Goal: Check status: Check status

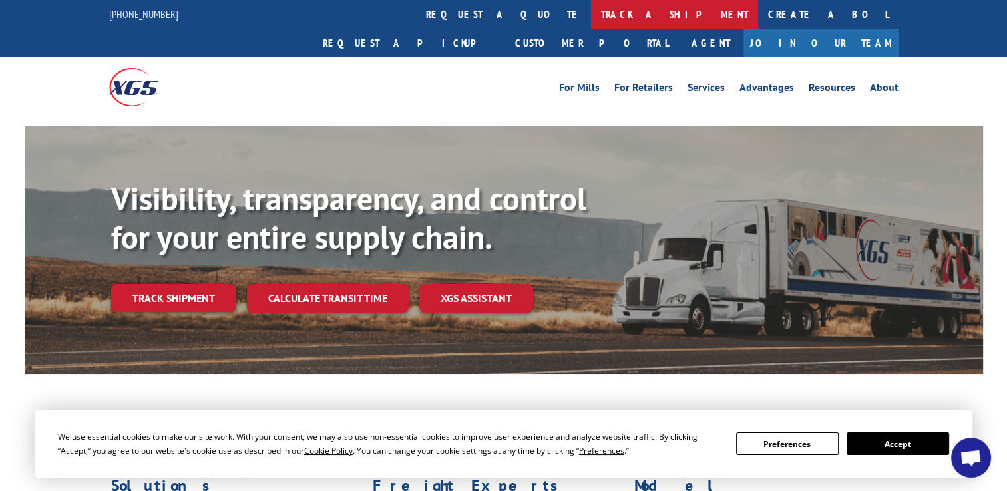
click at [591, 12] on link "track a shipment" at bounding box center [674, 14] width 167 height 29
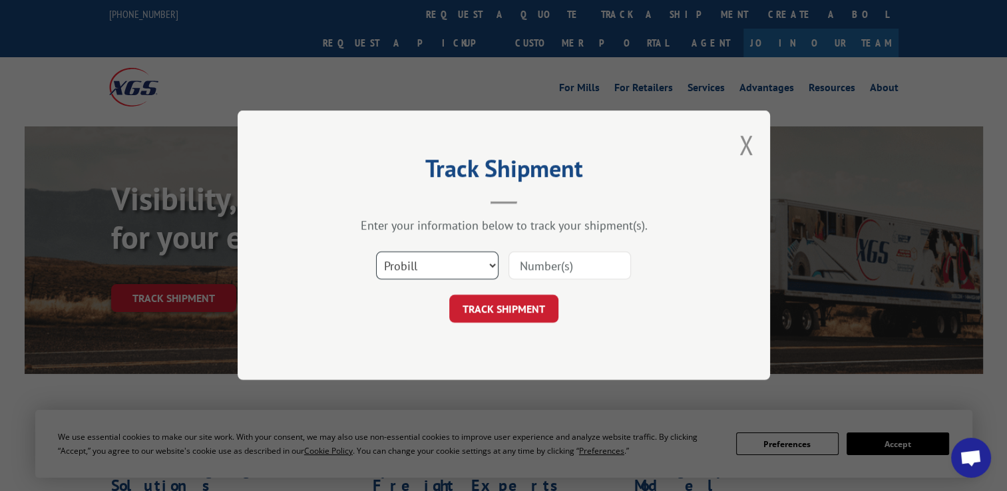
click at [460, 270] on select "Select category... Probill BOL PO" at bounding box center [437, 266] width 123 height 28
select select "po"
click at [376, 252] on select "Select category... Probill BOL PO" at bounding box center [437, 266] width 123 height 28
click at [602, 266] on input at bounding box center [570, 266] width 123 height 28
paste input "295439177"
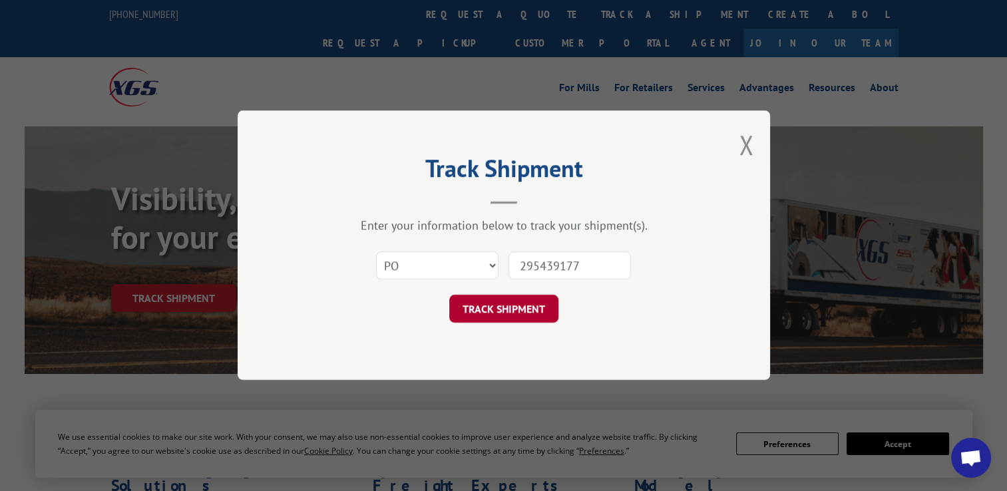
type input "295439177"
click at [493, 311] on button "TRACK SHIPMENT" at bounding box center [503, 310] width 109 height 28
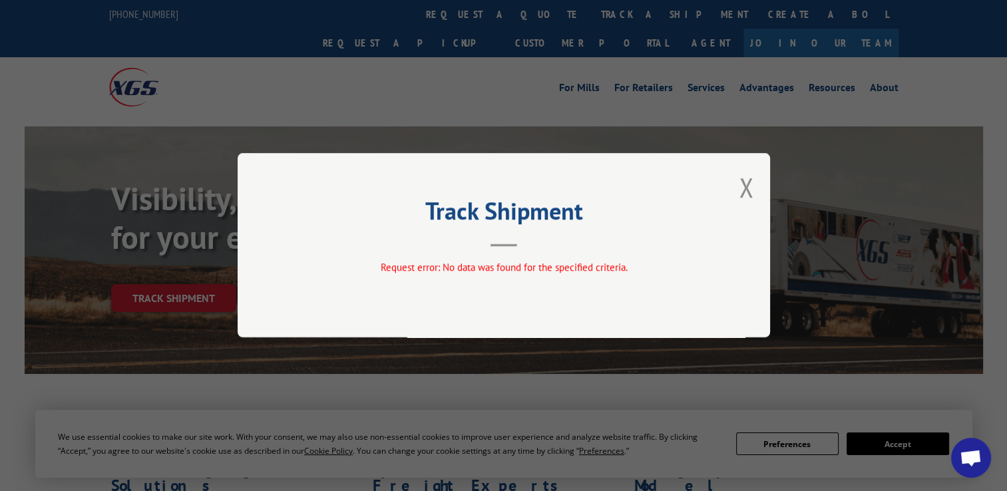
drag, startPoint x: 751, startPoint y: 191, endPoint x: 678, endPoint y: 168, distance: 76.7
click at [751, 190] on button "Close modal" at bounding box center [746, 187] width 15 height 35
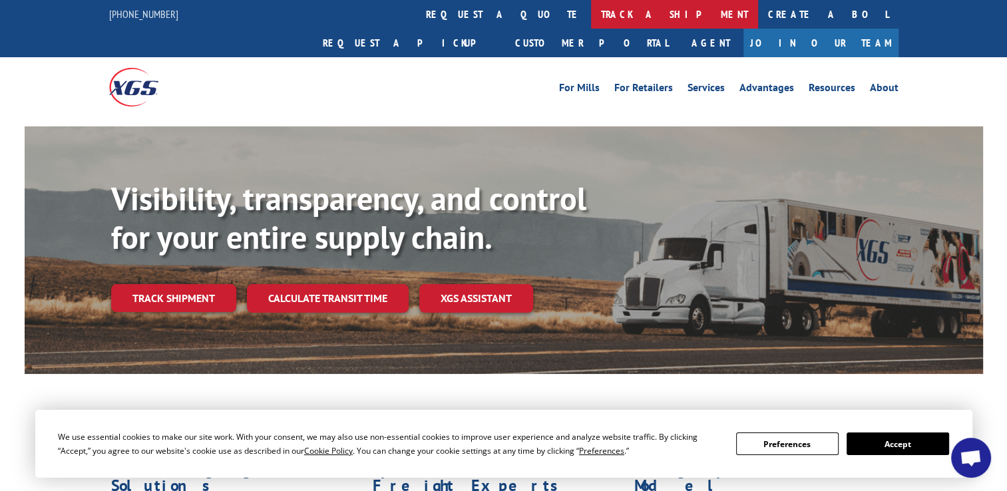
click at [591, 21] on link "track a shipment" at bounding box center [674, 14] width 167 height 29
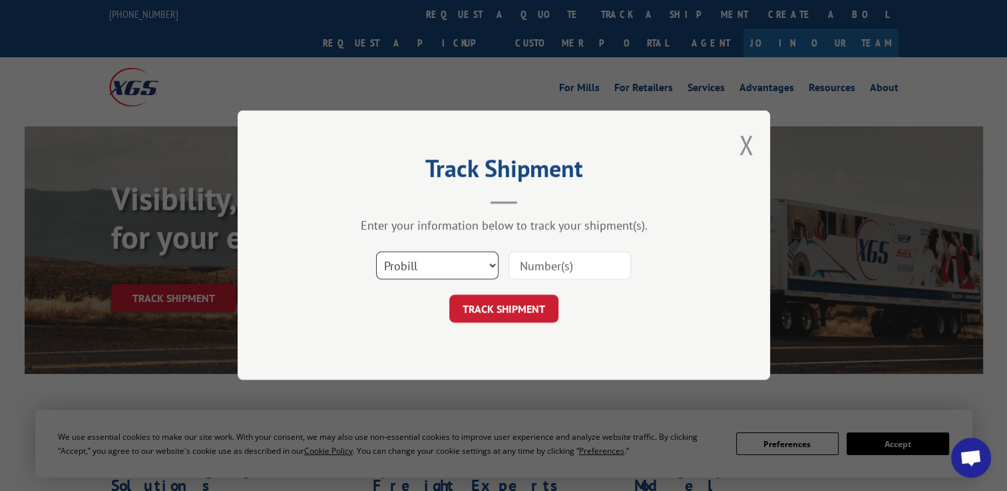
click at [439, 266] on select "Select category... Probill BOL PO" at bounding box center [437, 266] width 123 height 28
click at [376, 252] on select "Select category... Probill BOL PO" at bounding box center [437, 266] width 123 height 28
click at [426, 262] on select "Select category... Probill BOL PO" at bounding box center [437, 266] width 123 height 28
select select "po"
click at [376, 252] on select "Select category... Probill BOL PO" at bounding box center [437, 266] width 123 height 28
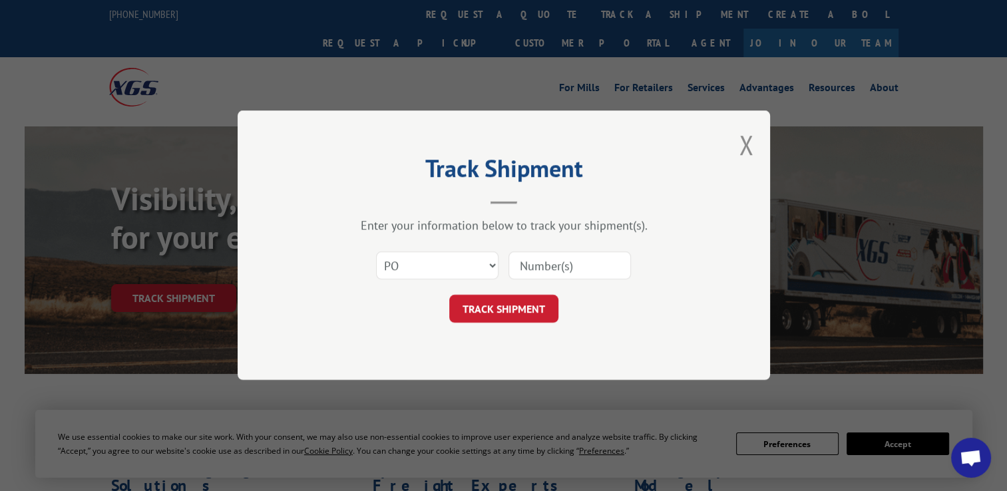
click at [549, 265] on input at bounding box center [570, 266] width 123 height 28
paste input "295424827"
type input "295424827"
click at [507, 310] on button "TRACK SHIPMENT" at bounding box center [503, 310] width 109 height 28
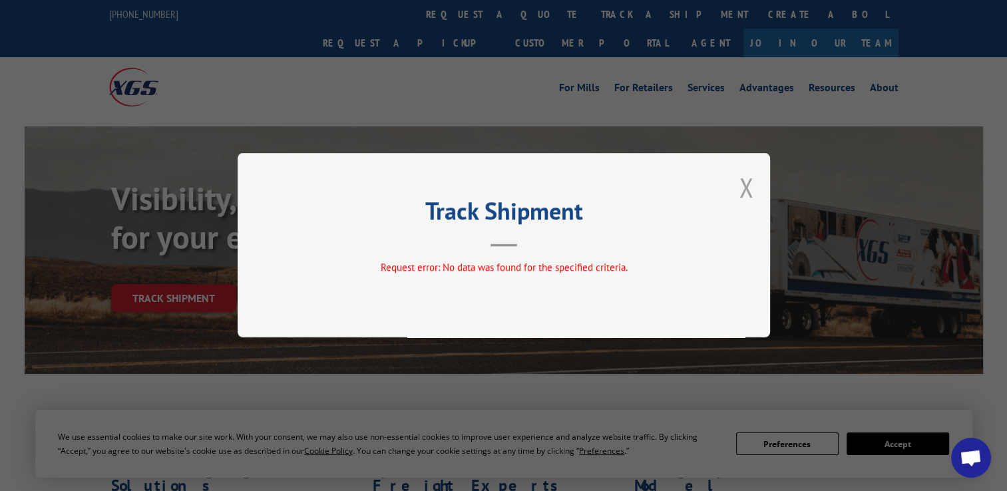
click at [750, 190] on button "Close modal" at bounding box center [746, 187] width 15 height 35
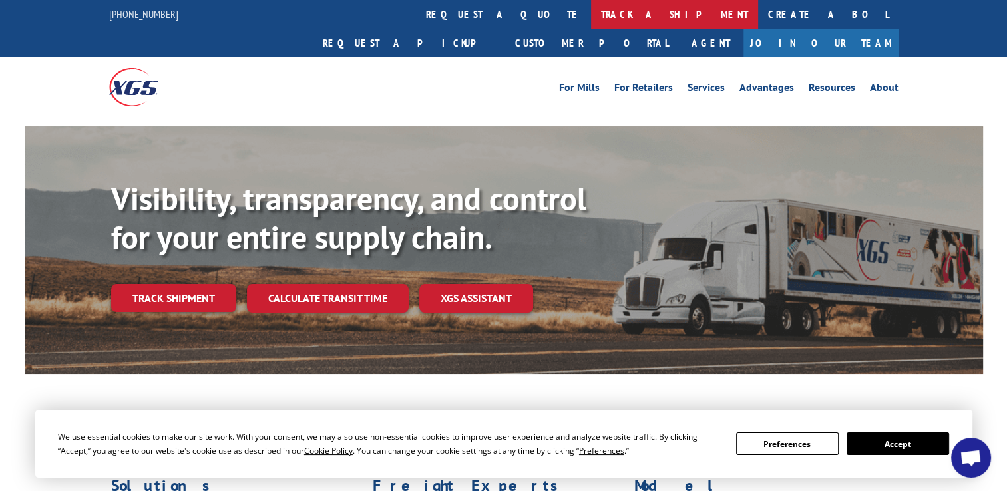
click at [591, 9] on link "track a shipment" at bounding box center [674, 14] width 167 height 29
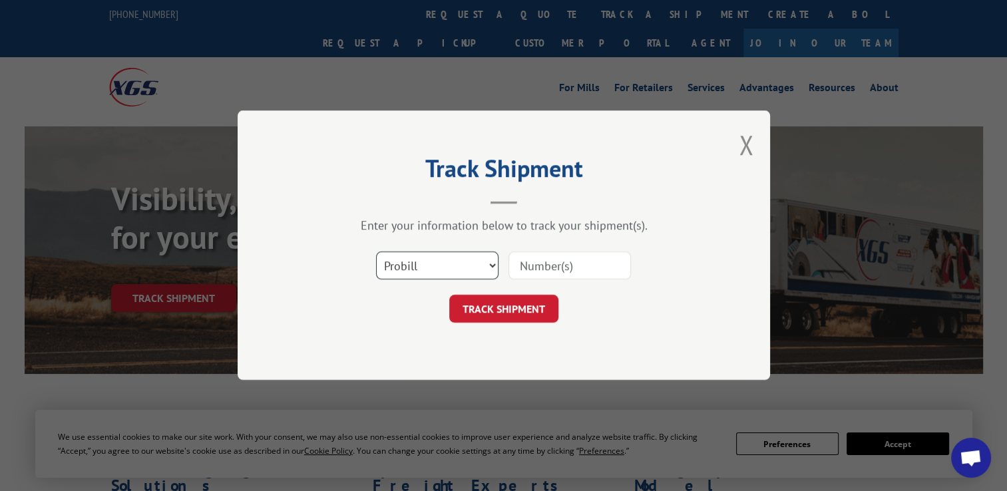
click at [459, 256] on select "Select category... Probill BOL PO" at bounding box center [437, 266] width 123 height 28
select select "po"
click at [376, 252] on select "Select category... Probill BOL PO" at bounding box center [437, 266] width 123 height 28
click at [551, 278] on input at bounding box center [570, 266] width 123 height 28
paste input "295371971"
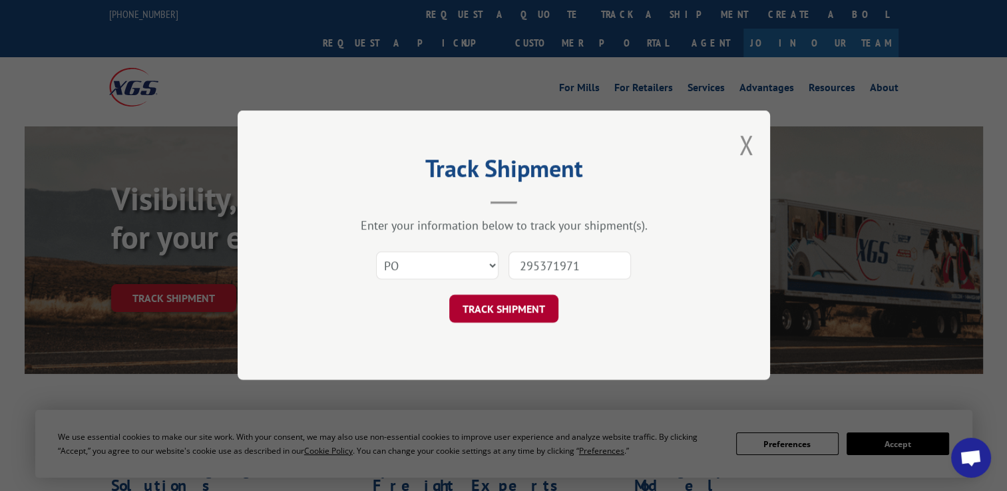
type input "295371971"
click at [514, 310] on button "TRACK SHIPMENT" at bounding box center [503, 310] width 109 height 28
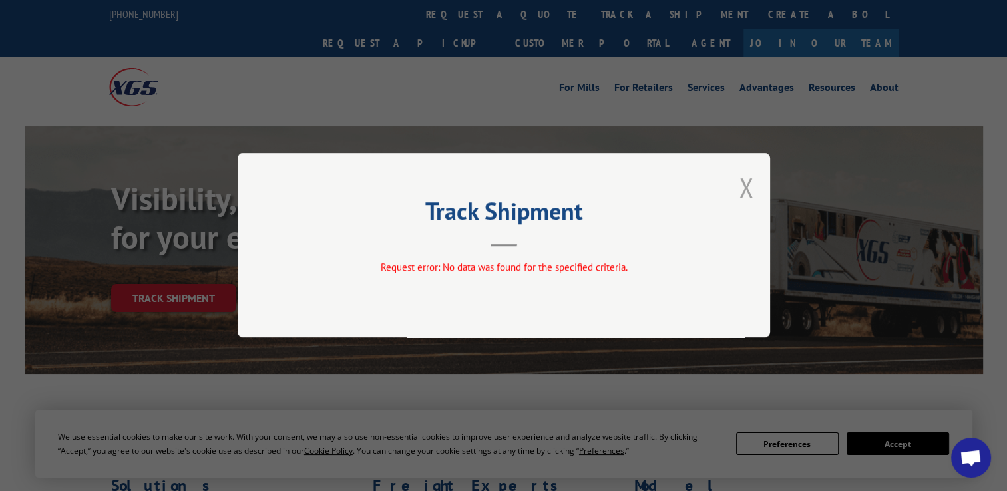
click at [750, 183] on button "Close modal" at bounding box center [746, 187] width 15 height 35
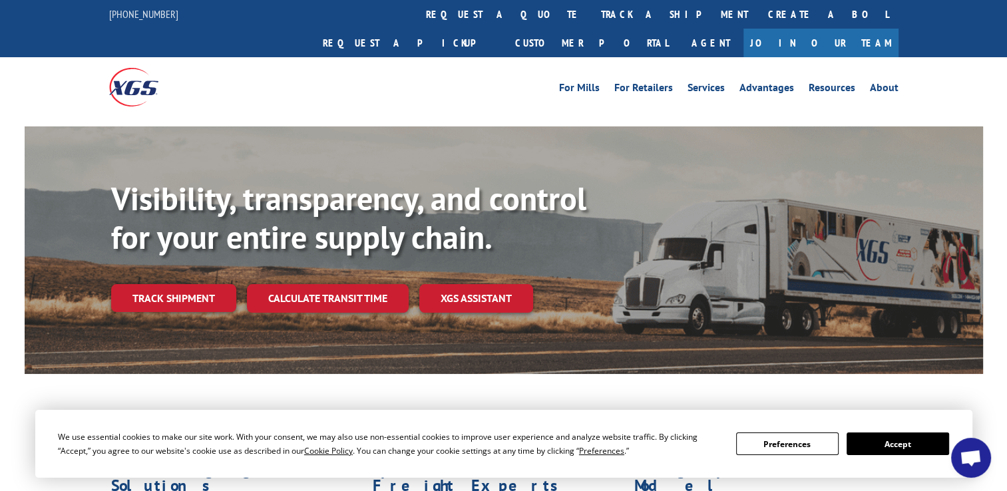
click at [591, 12] on link "track a shipment" at bounding box center [674, 14] width 167 height 29
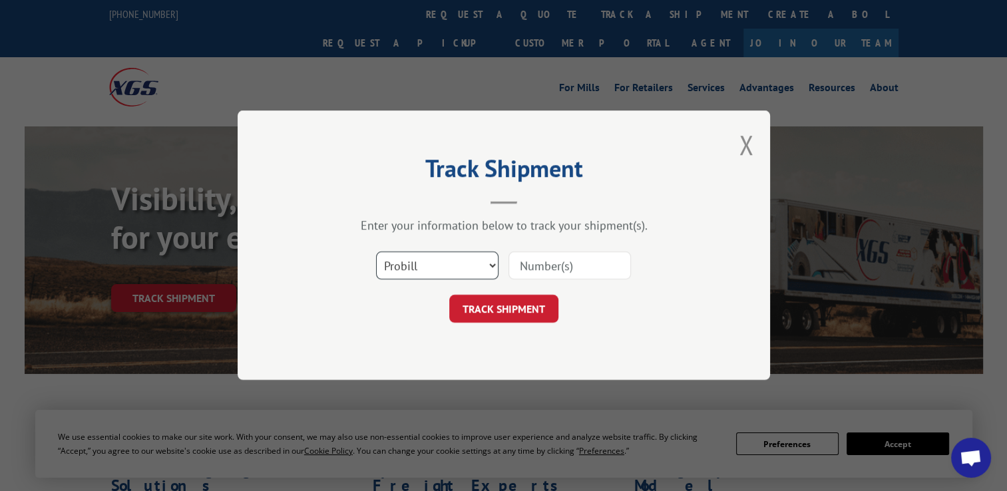
drag, startPoint x: 441, startPoint y: 266, endPoint x: 442, endPoint y: 273, distance: 6.7
click at [442, 266] on select "Select category... Probill BOL PO" at bounding box center [437, 266] width 123 height 28
select select "po"
click at [376, 252] on select "Select category... Probill BOL PO" at bounding box center [437, 266] width 123 height 28
click at [570, 267] on input at bounding box center [570, 266] width 123 height 28
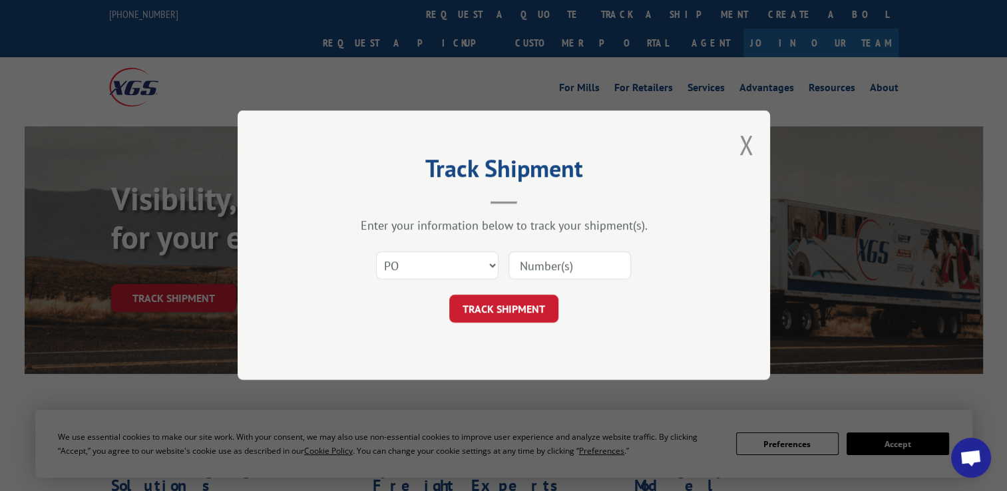
paste input "295444889"
type input "295444889"
click at [498, 298] on button "TRACK SHIPMENT" at bounding box center [503, 310] width 109 height 28
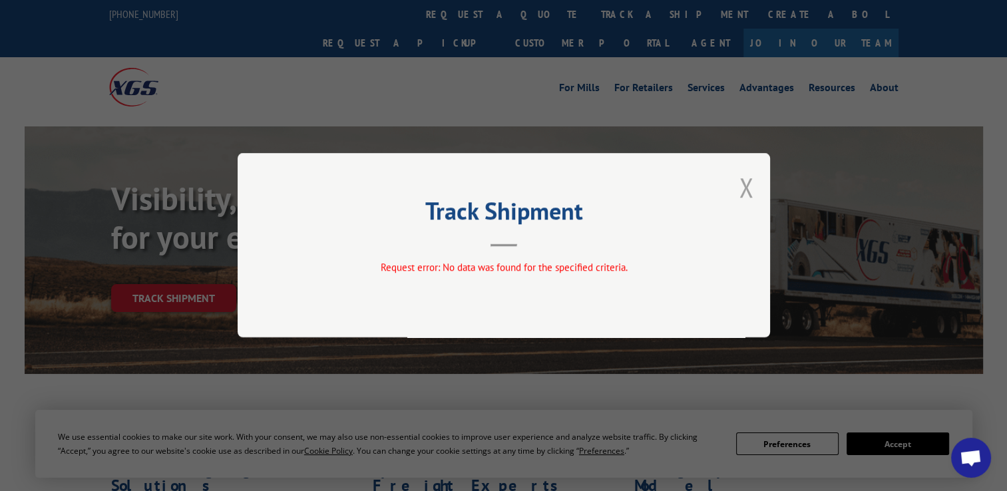
click at [744, 192] on button "Close modal" at bounding box center [746, 187] width 15 height 35
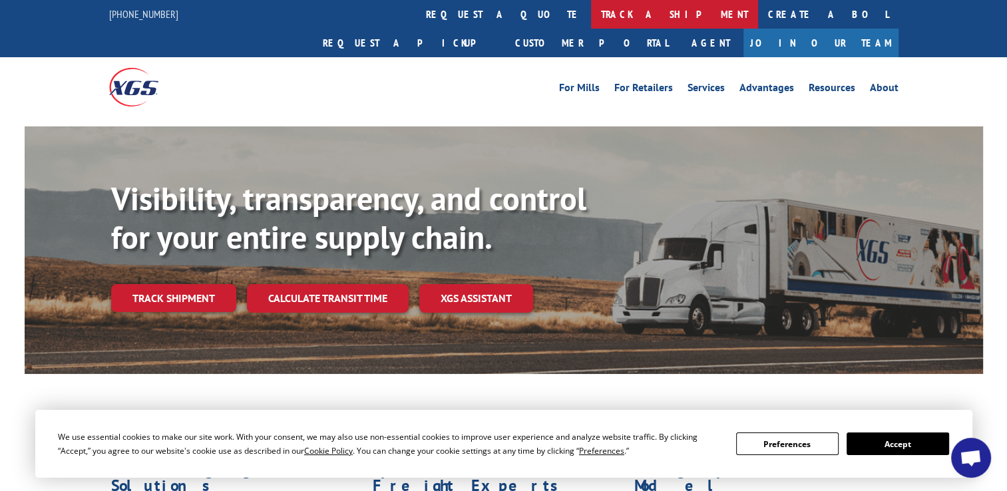
click at [591, 19] on link "track a shipment" at bounding box center [674, 14] width 167 height 29
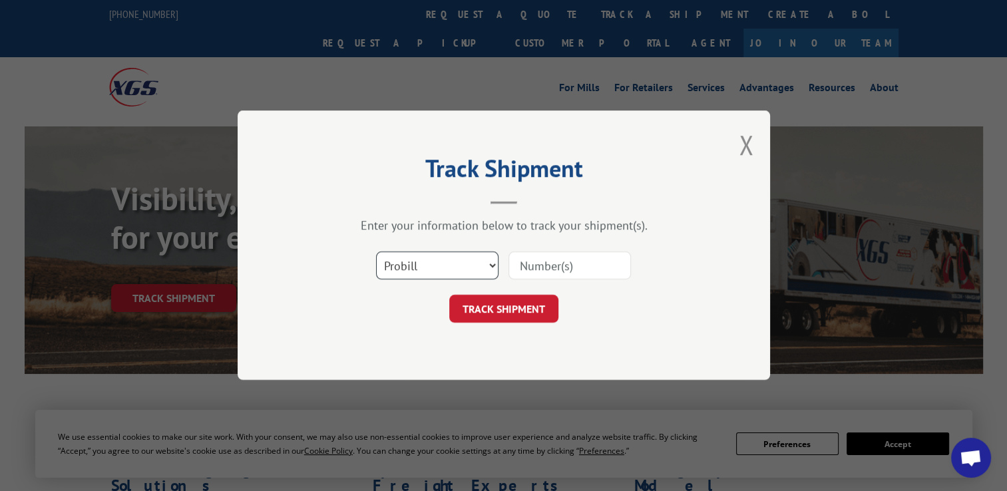
click at [445, 268] on select "Select category... Probill BOL PO" at bounding box center [437, 266] width 123 height 28
select select "po"
click at [376, 252] on select "Select category... Probill BOL PO" at bounding box center [437, 266] width 123 height 28
click at [547, 266] on input at bounding box center [570, 266] width 123 height 28
paste input "295446261"
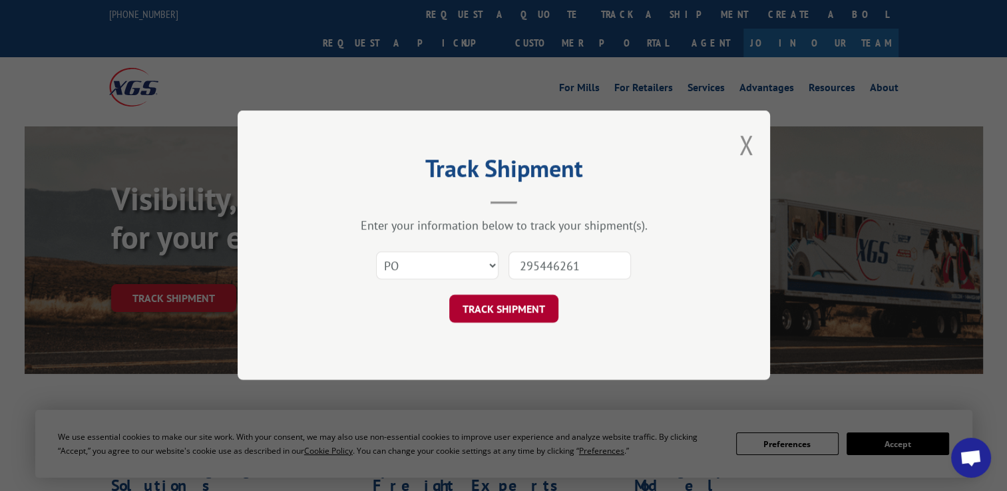
type input "295446261"
click at [499, 310] on button "TRACK SHIPMENT" at bounding box center [503, 310] width 109 height 28
